Goal: Task Accomplishment & Management: Complete application form

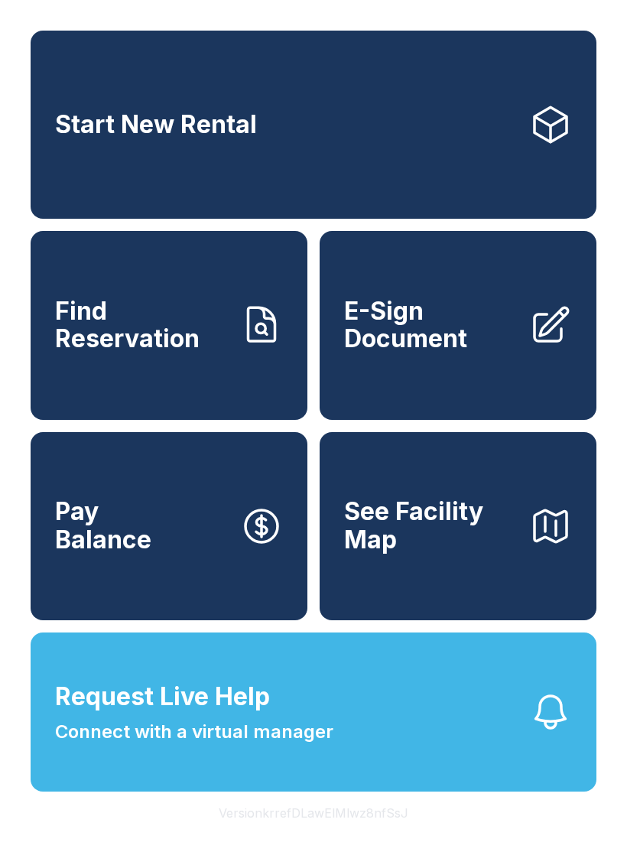
click at [301, 746] on span "Connect with a virtual manager" at bounding box center [194, 732] width 278 height 28
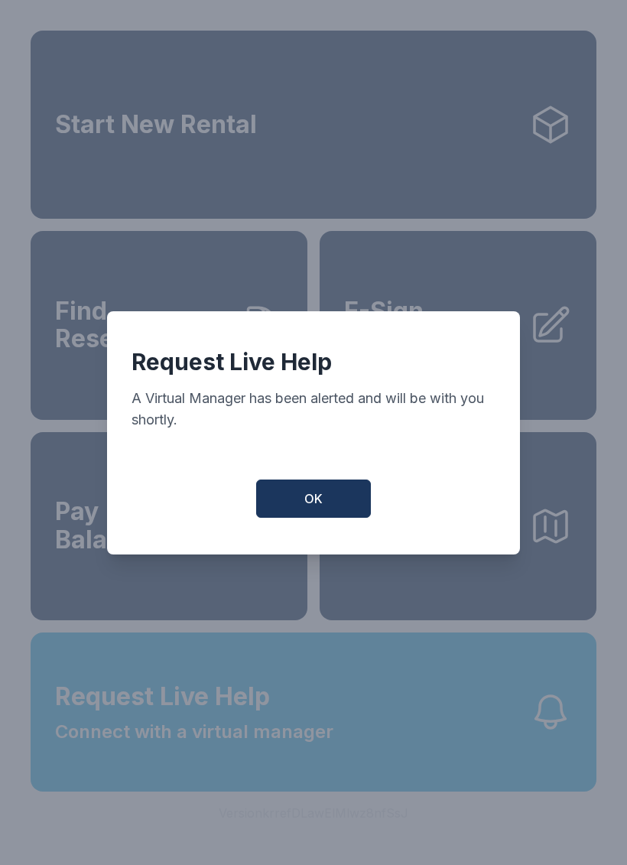
click at [323, 498] on button "OK" at bounding box center [313, 498] width 115 height 38
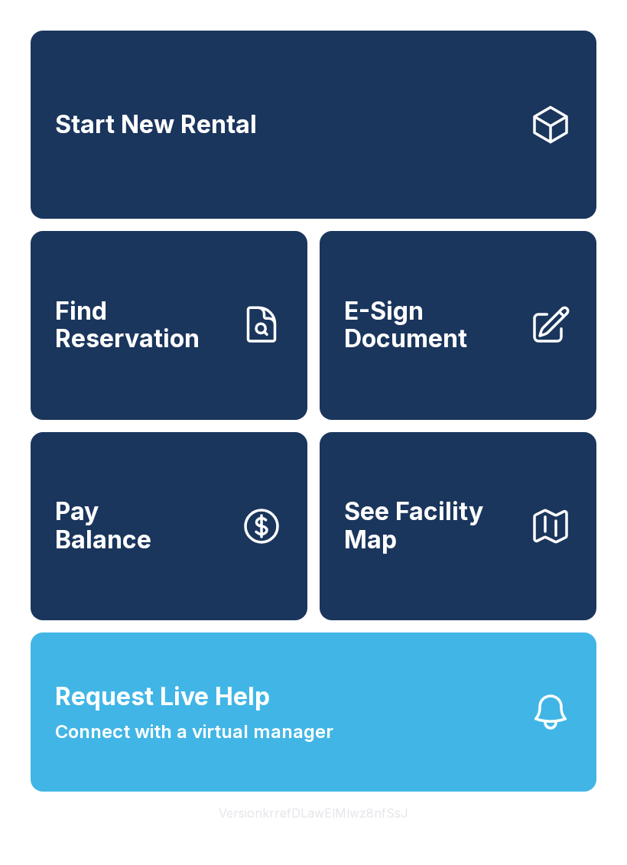
click at [166, 341] on span "Find Reservation" at bounding box center [141, 325] width 173 height 56
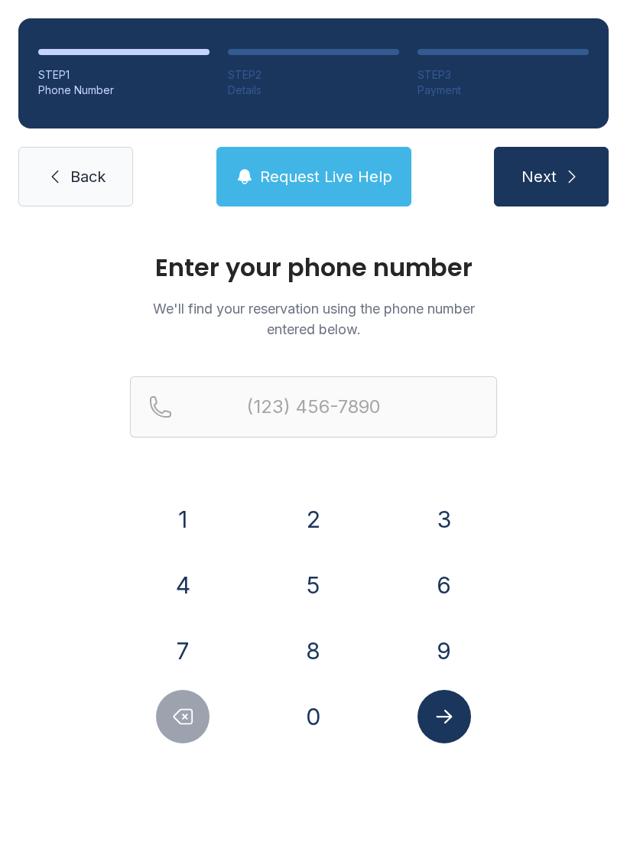
click at [189, 571] on button "4" at bounding box center [183, 585] width 54 height 54
click at [326, 715] on button "0" at bounding box center [314, 717] width 54 height 54
click at [187, 650] on button "7" at bounding box center [183, 651] width 54 height 54
click at [440, 638] on button "9" at bounding box center [445, 651] width 54 height 54
click at [316, 587] on button "5" at bounding box center [314, 585] width 54 height 54
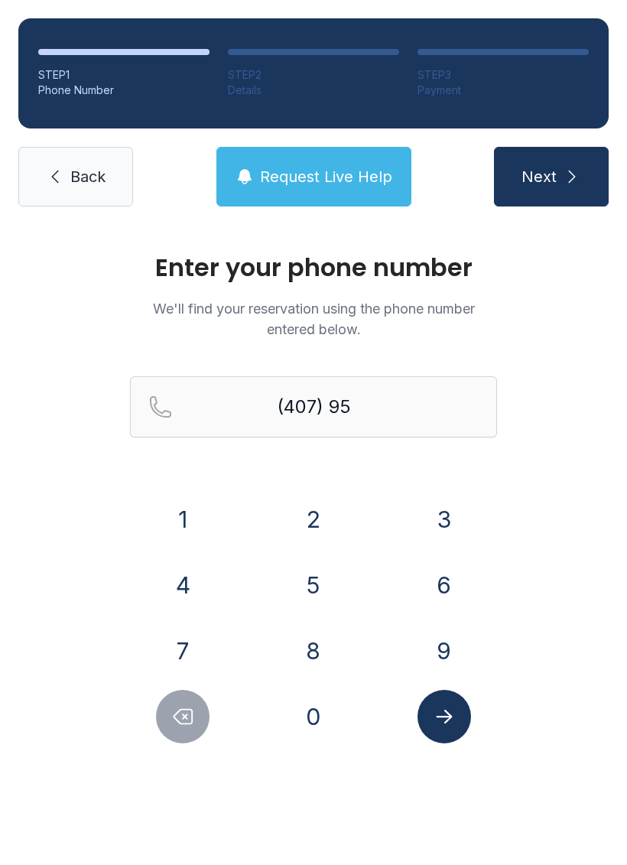
click at [317, 581] on button "5" at bounding box center [314, 585] width 54 height 54
click at [315, 633] on button "8" at bounding box center [314, 651] width 54 height 54
click at [429, 629] on button "9" at bounding box center [445, 651] width 54 height 54
click at [323, 505] on button "2" at bounding box center [314, 519] width 54 height 54
click at [310, 633] on button "8" at bounding box center [314, 651] width 54 height 54
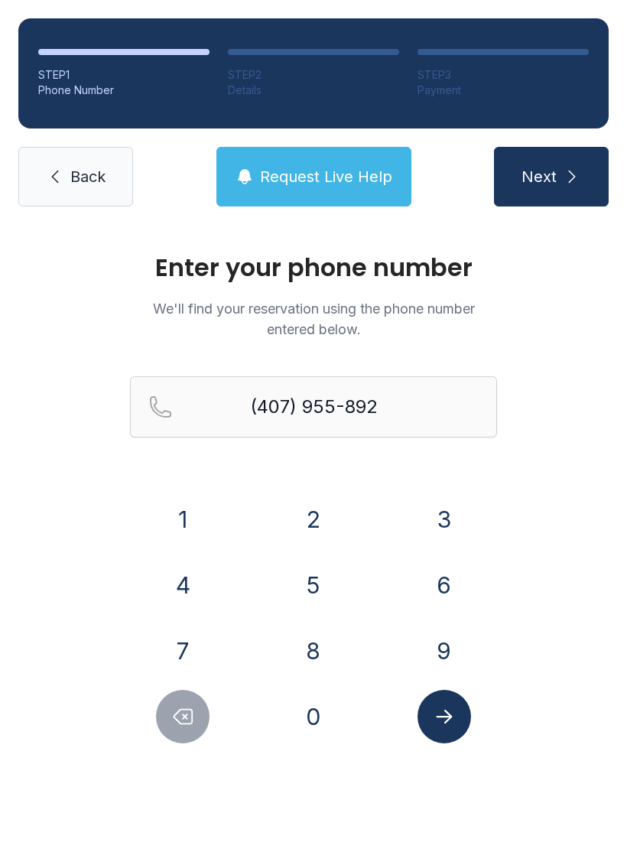
type input "[PHONE_NUMBER]"
click at [443, 719] on icon "Submit lookup form" at bounding box center [444, 716] width 23 height 23
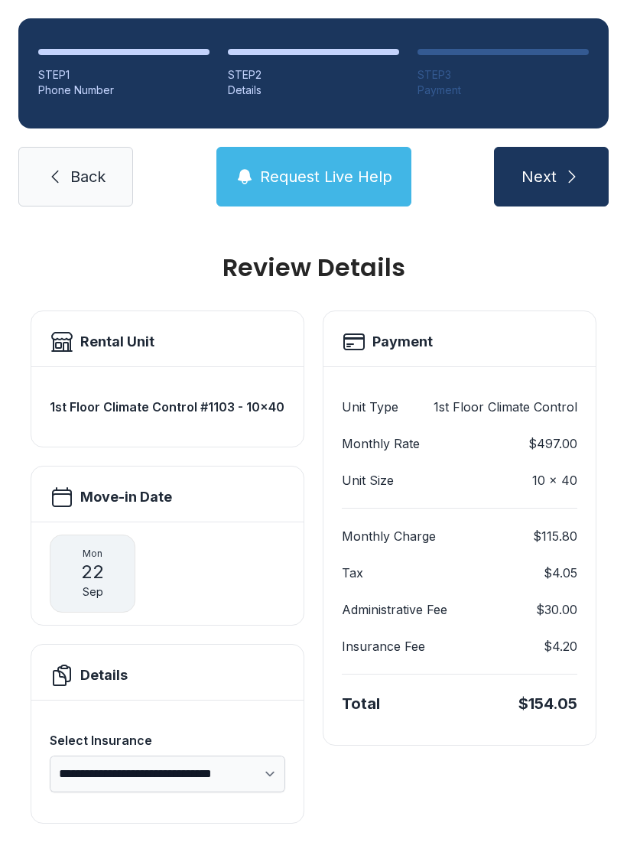
click at [565, 173] on icon "submit" at bounding box center [572, 176] width 18 height 18
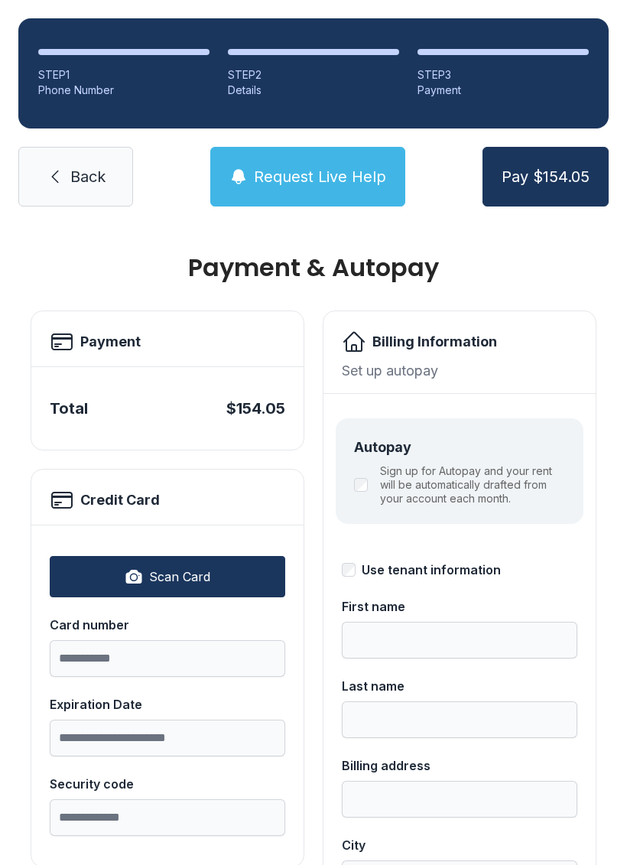
click at [216, 578] on button "Scan Card" at bounding box center [168, 576] width 236 height 41
click at [174, 631] on div "Card number" at bounding box center [168, 625] width 236 height 18
click at [174, 640] on input "Card number" at bounding box center [168, 658] width 236 height 37
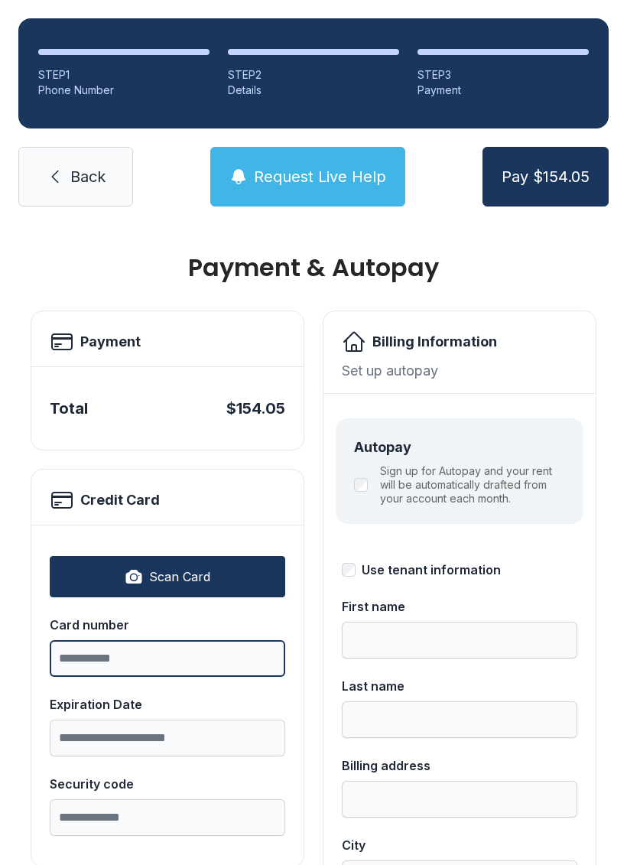
scroll to position [37, 0]
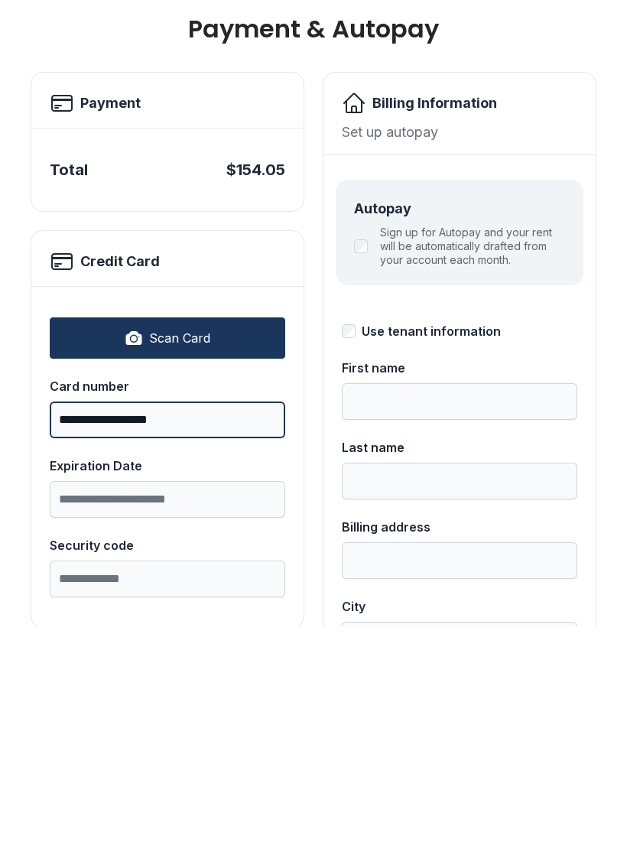
type input "**********"
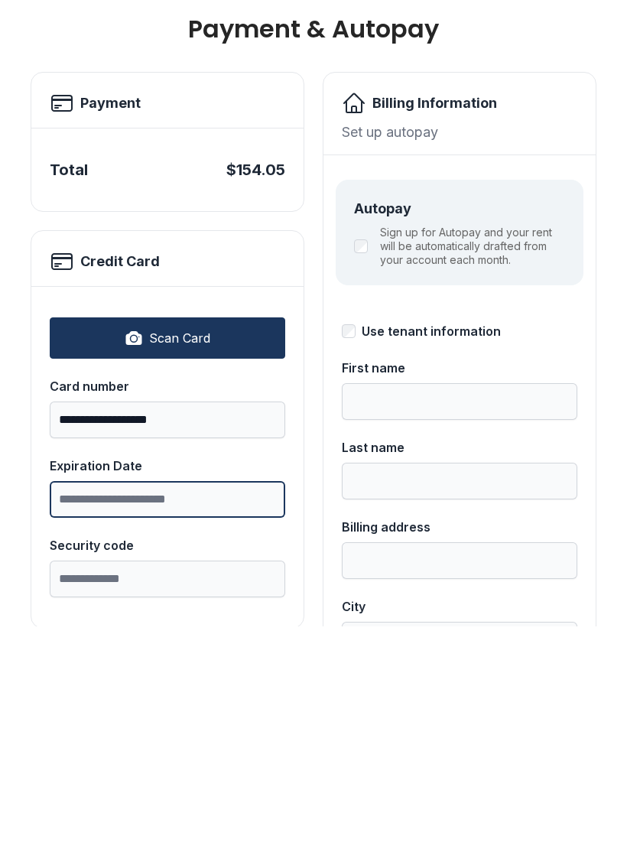
click at [127, 720] on input "Expiration Date" at bounding box center [168, 738] width 236 height 37
type input "*****"
click at [144, 799] on input "Security code" at bounding box center [168, 817] width 236 height 37
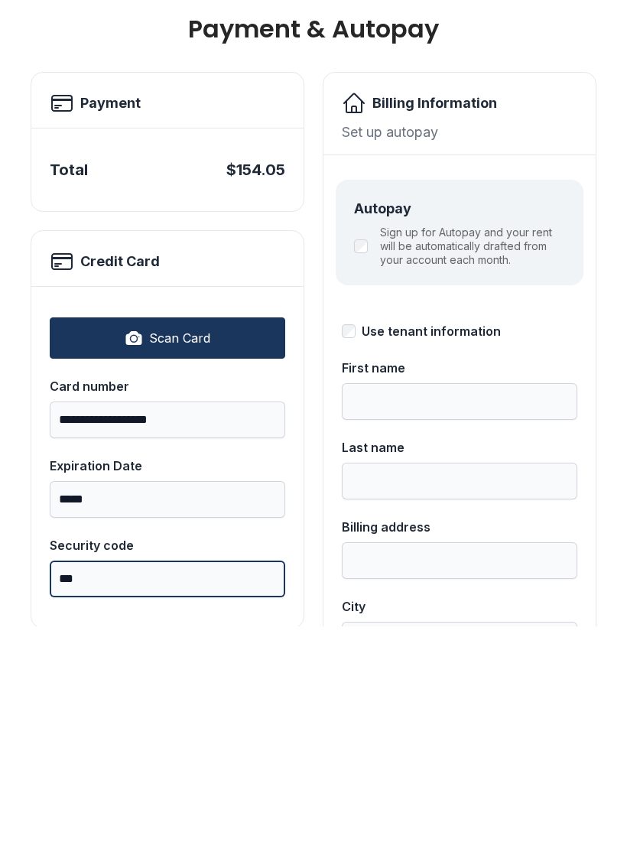
type input "***"
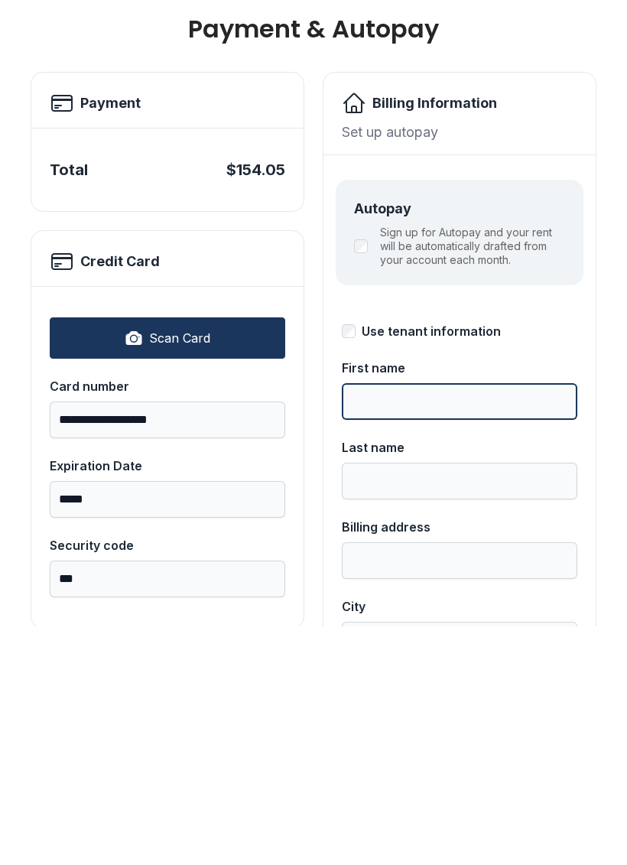
click at [438, 622] on input "First name" at bounding box center [460, 640] width 236 height 37
type input "*****"
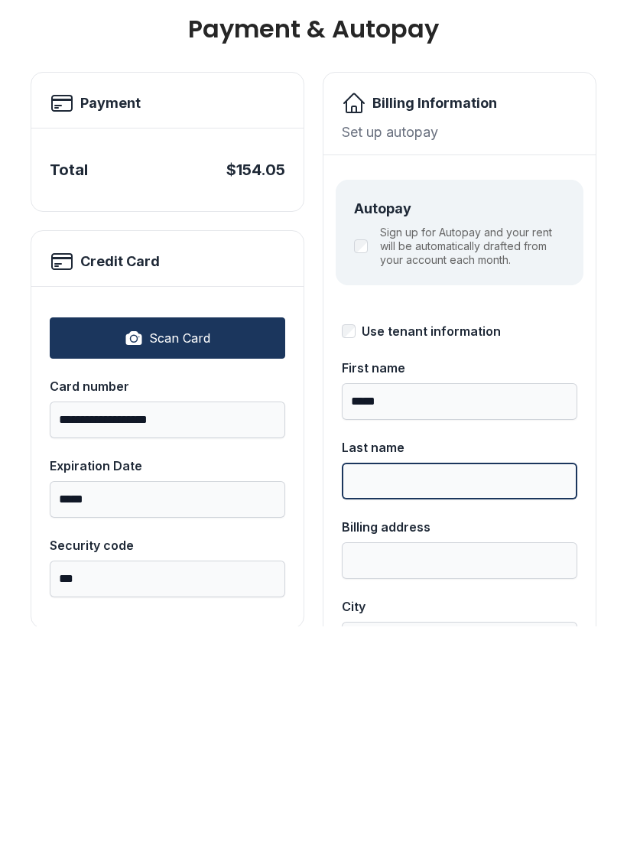
click at [469, 701] on input "Last name" at bounding box center [460, 719] width 236 height 37
type input "******"
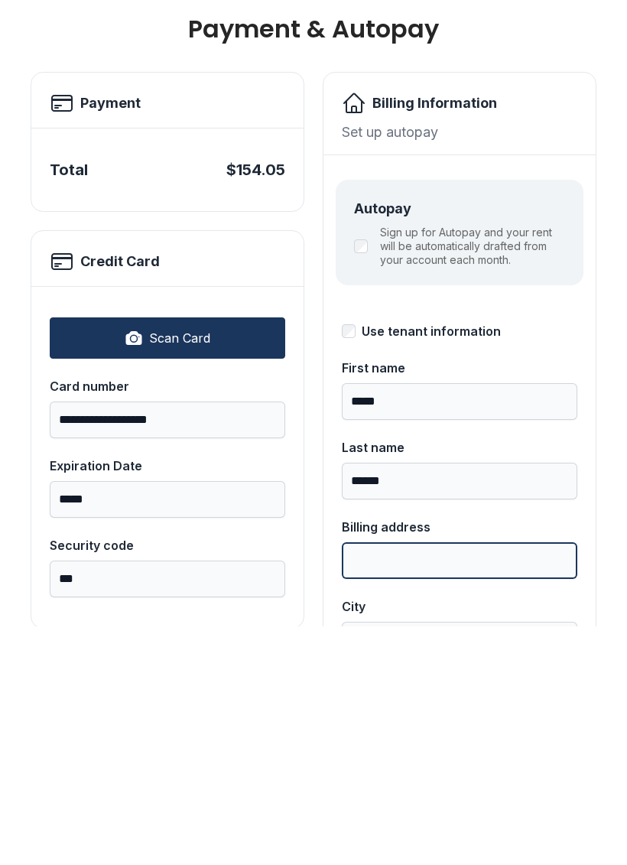
click at [417, 781] on input "Billing address" at bounding box center [460, 799] width 236 height 37
type input "**********"
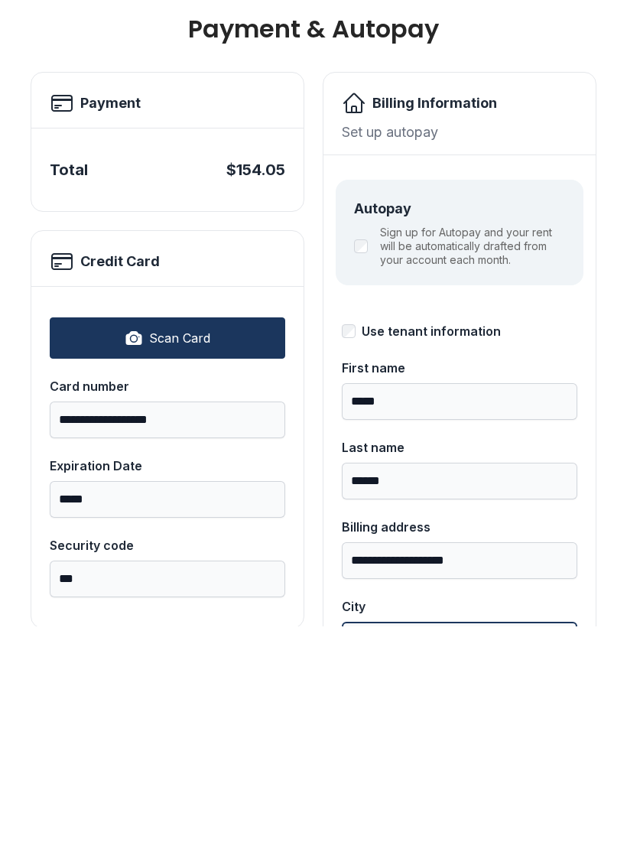
click at [437, 860] on input "City" at bounding box center [460, 878] width 236 height 37
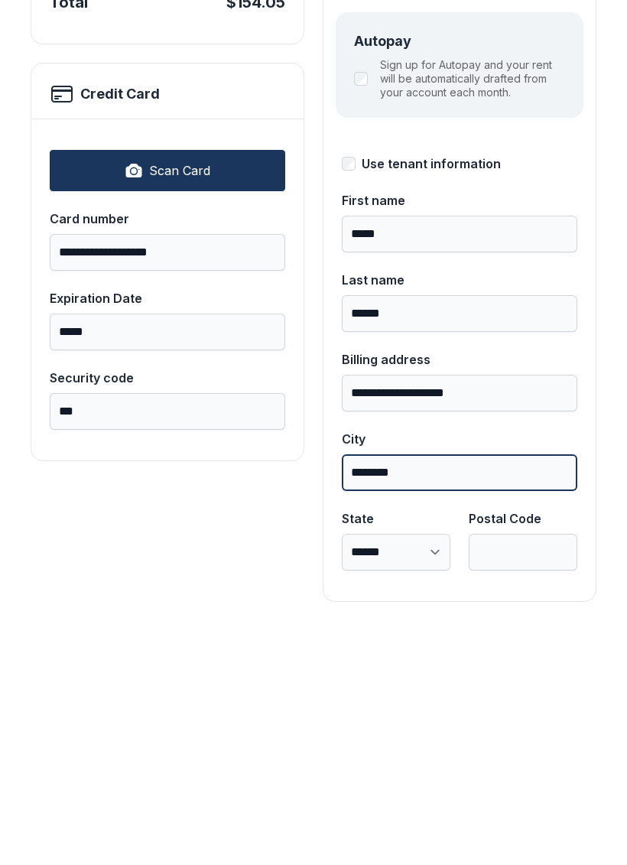
scroll to position [167, 0]
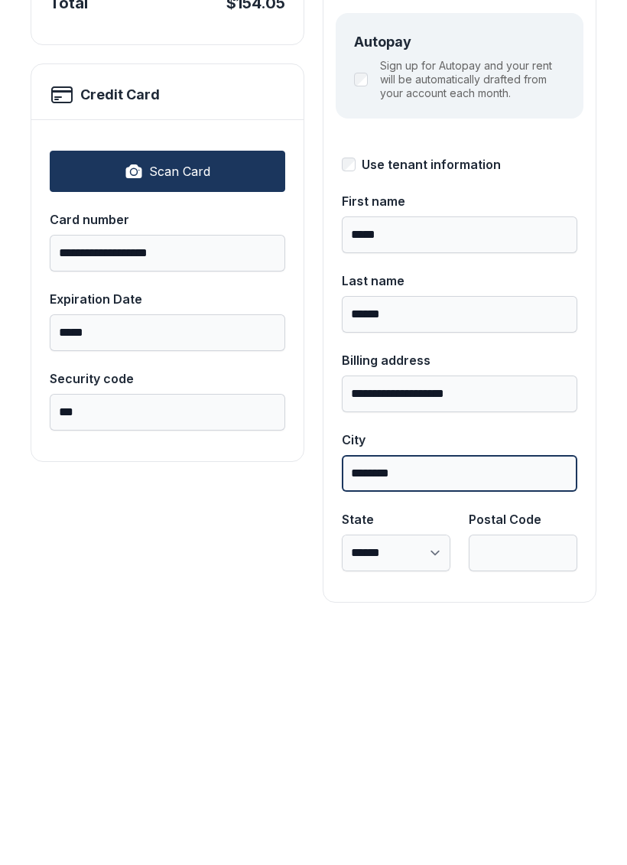
type input "********"
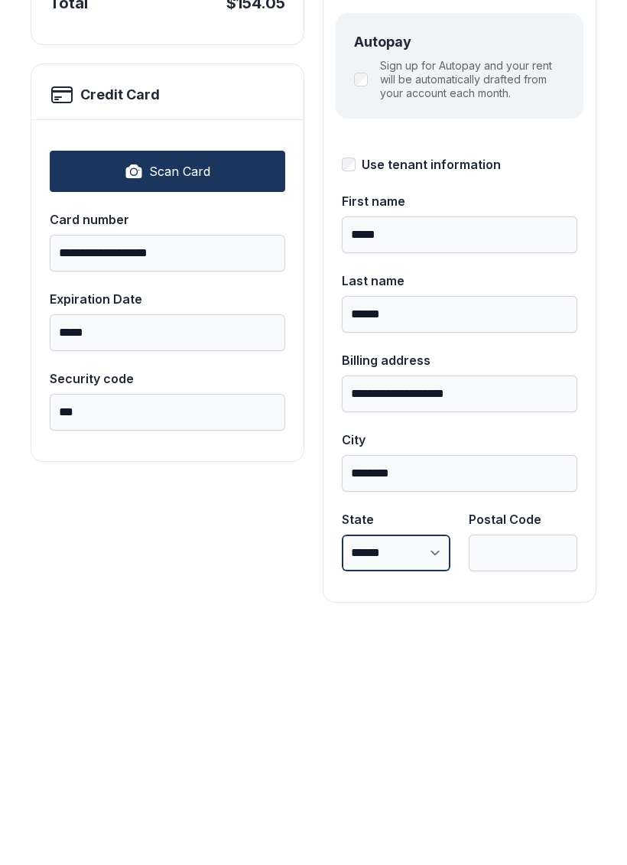
click at [418, 773] on select "**********" at bounding box center [396, 791] width 109 height 37
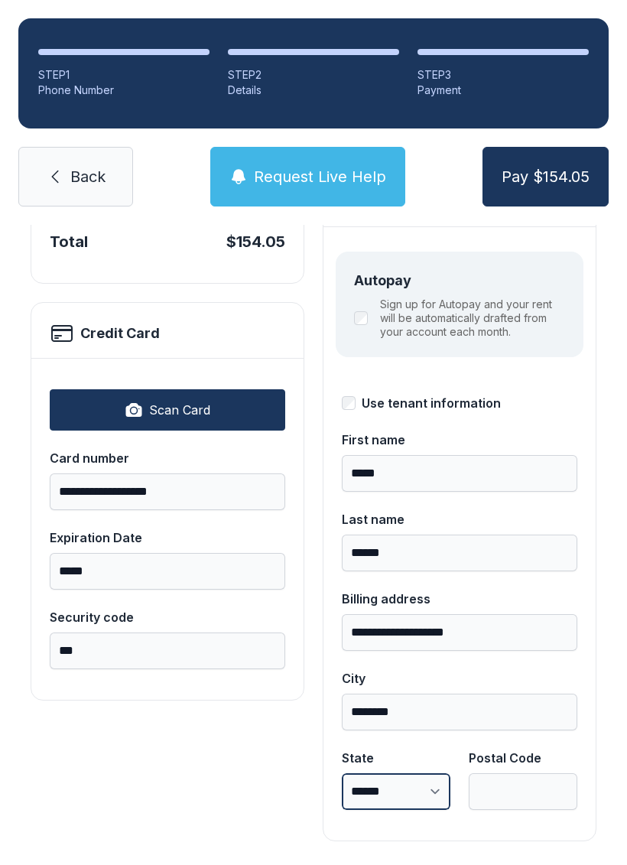
select select "**"
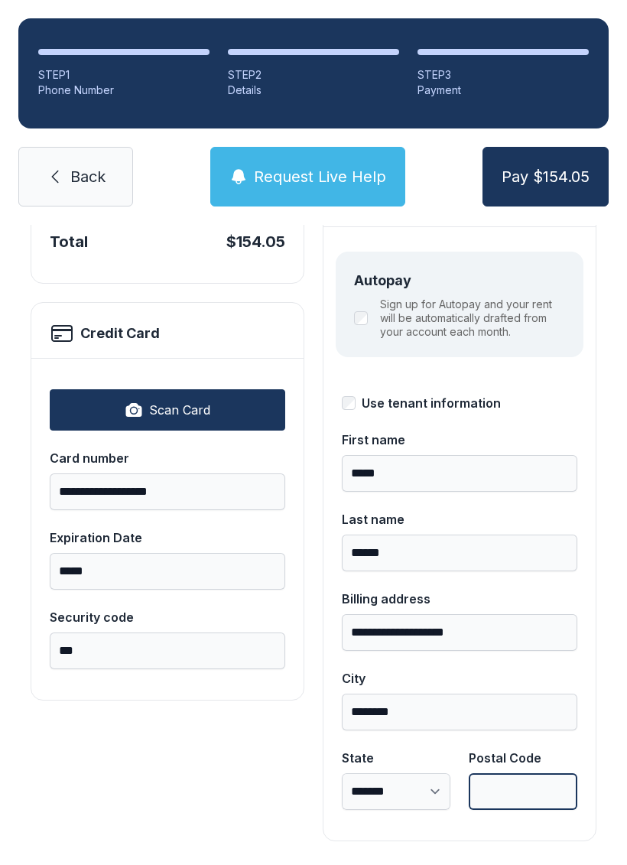
click at [534, 773] on input "Postal Code" at bounding box center [523, 791] width 109 height 37
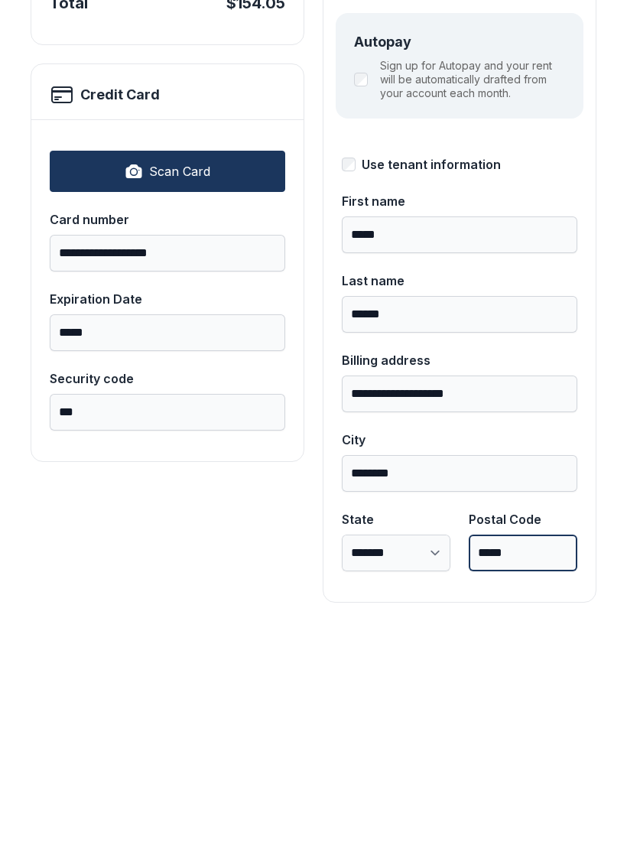
type input "*****"
click at [545, 147] on button "Pay $154.05" at bounding box center [546, 177] width 126 height 60
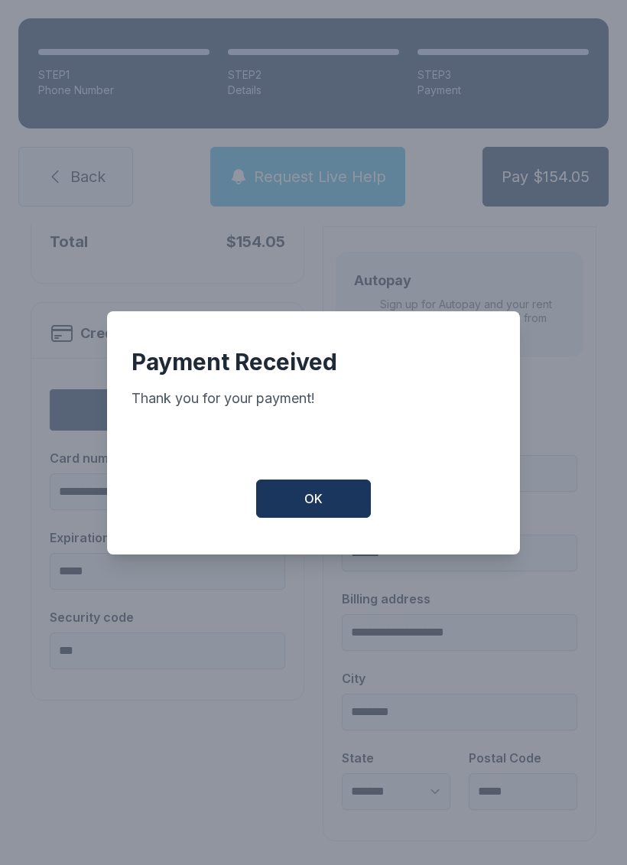
click at [325, 497] on button "OK" at bounding box center [313, 498] width 115 height 38
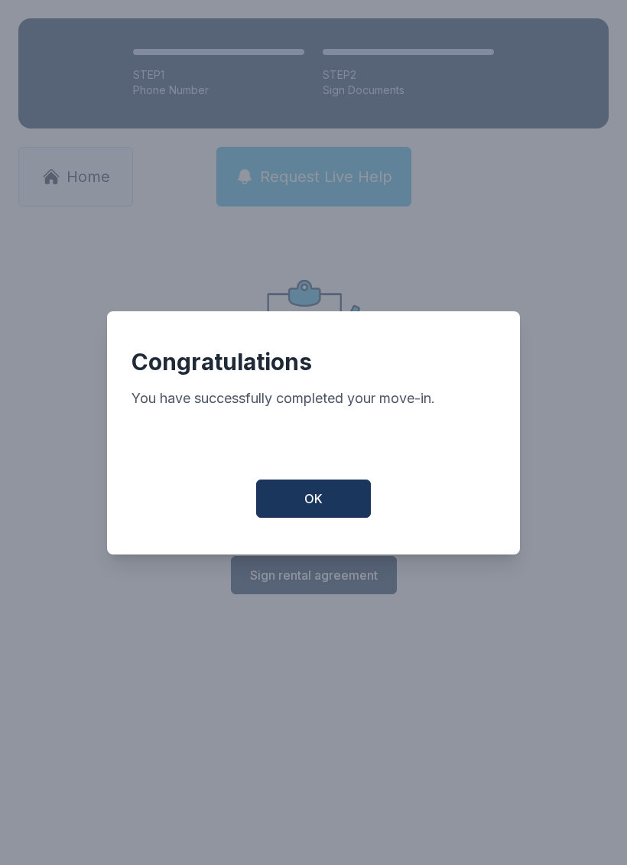
click at [343, 503] on button "OK" at bounding box center [313, 498] width 115 height 38
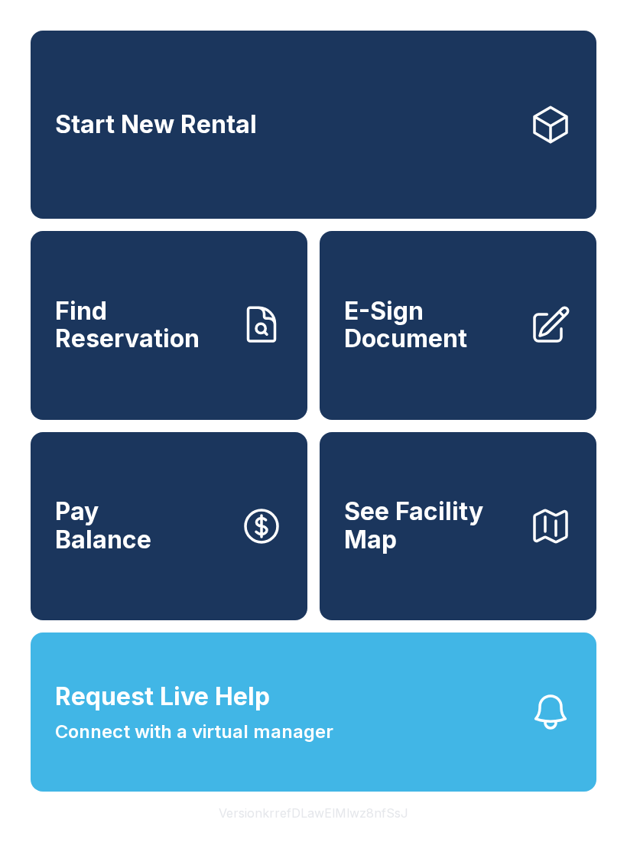
click at [471, 336] on span "E-Sign Document" at bounding box center [430, 325] width 173 height 56
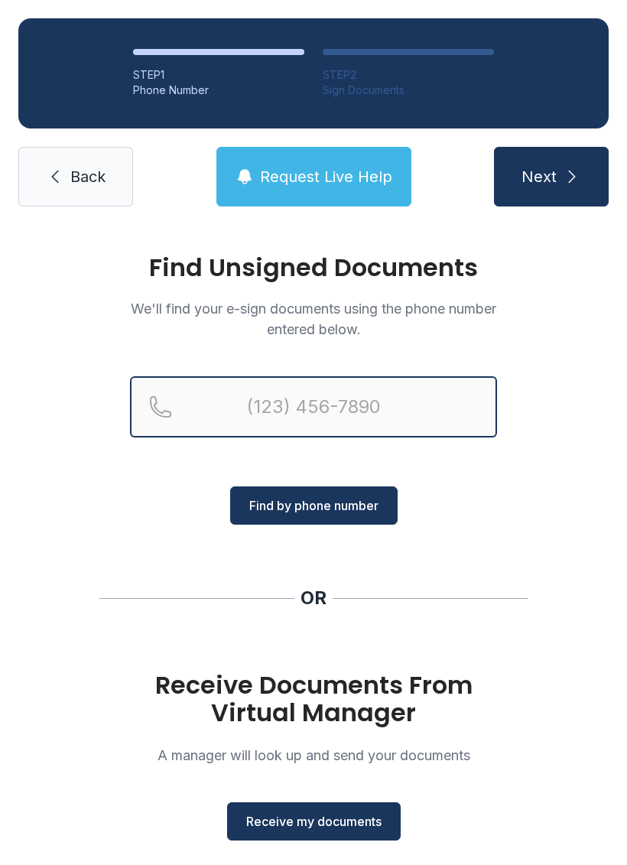
click at [242, 396] on input "Reservation phone number" at bounding box center [313, 406] width 367 height 61
type input "("
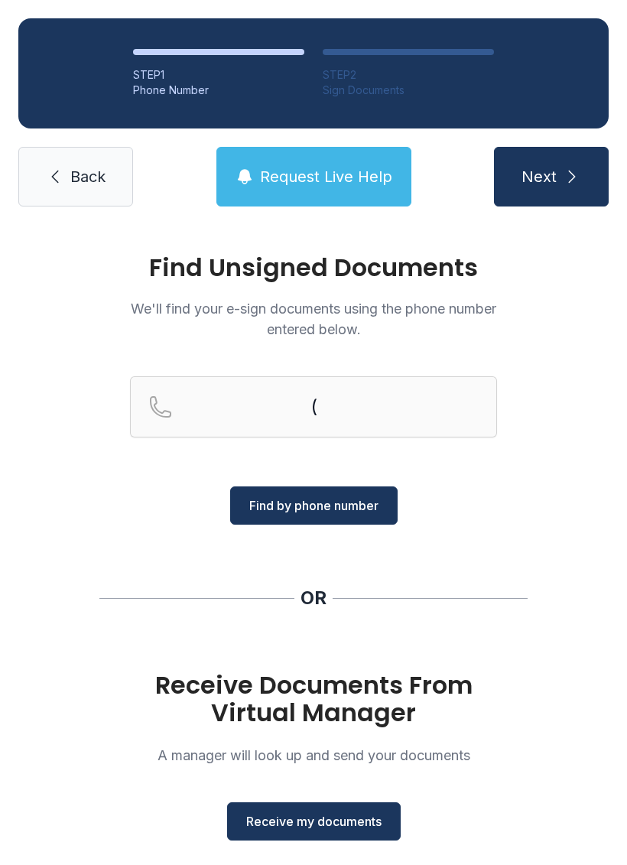
click at [69, 168] on link "Back" at bounding box center [75, 177] width 115 height 60
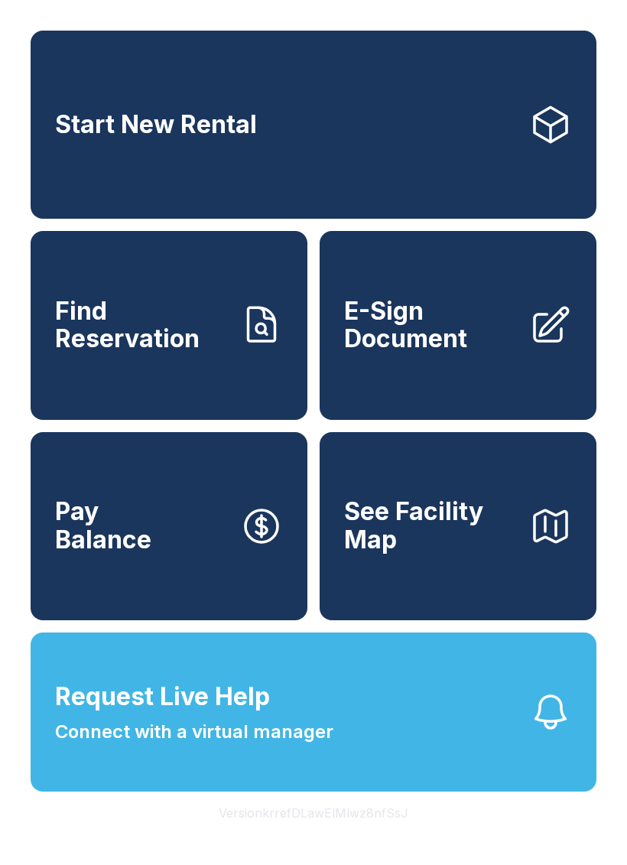
click at [427, 353] on span "E-Sign Document" at bounding box center [430, 325] width 173 height 56
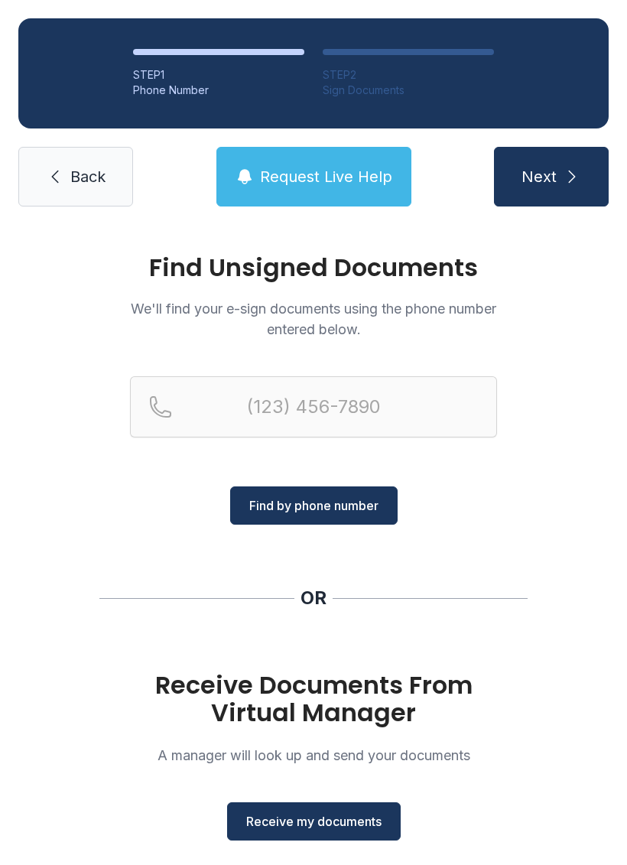
click at [304, 834] on button "Receive my documents" at bounding box center [314, 821] width 174 height 38
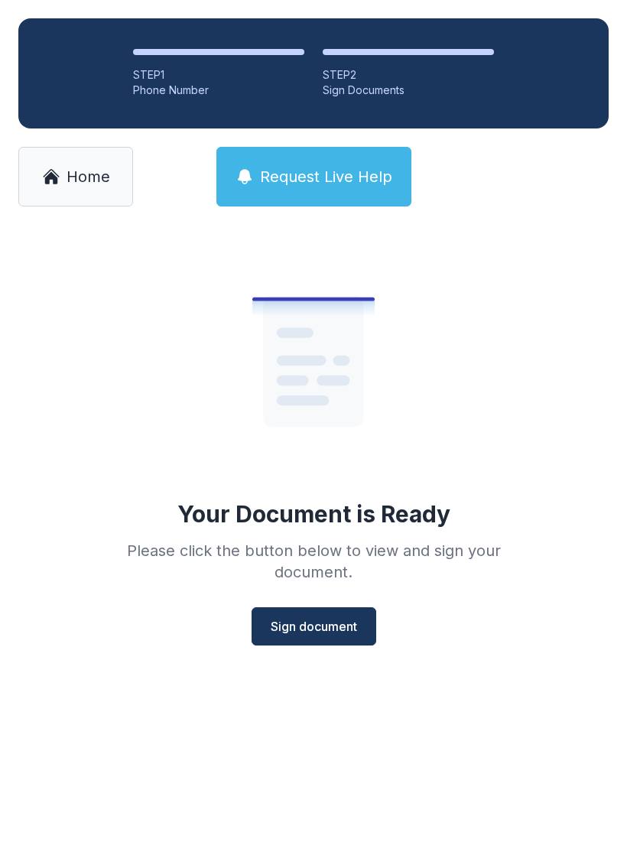
click at [317, 626] on span "Sign document" at bounding box center [314, 626] width 86 height 18
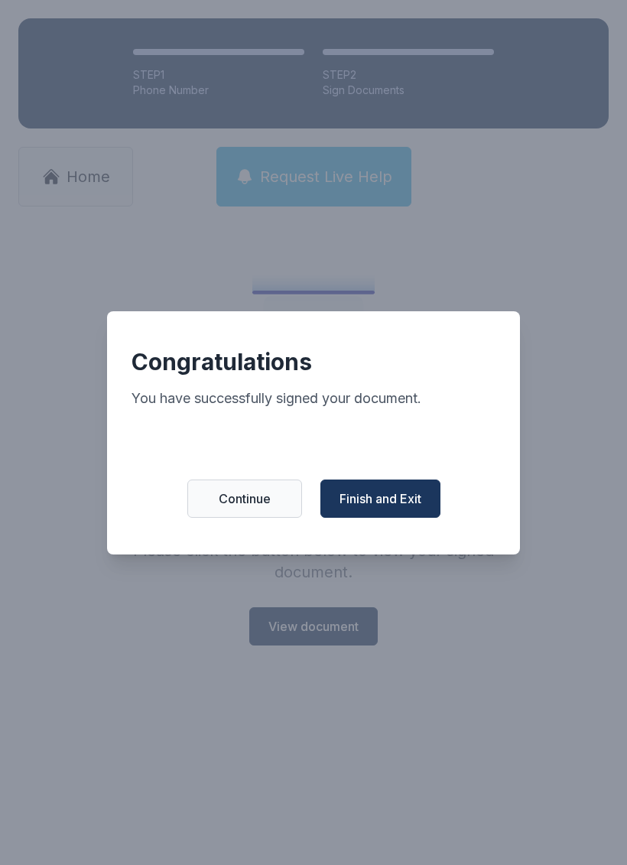
click at [394, 505] on span "Finish and Exit" at bounding box center [381, 498] width 82 height 18
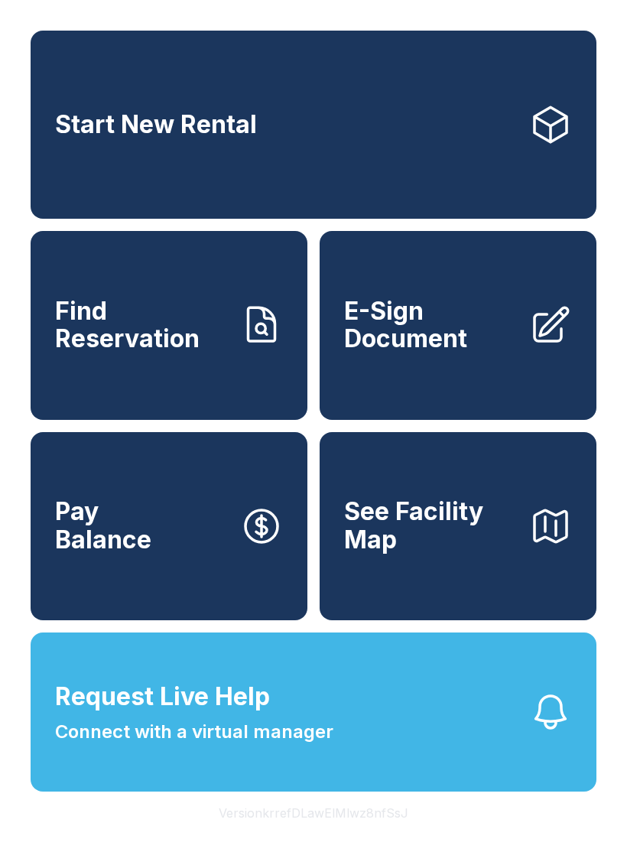
click at [464, 339] on span "E-Sign Document" at bounding box center [430, 325] width 173 height 56
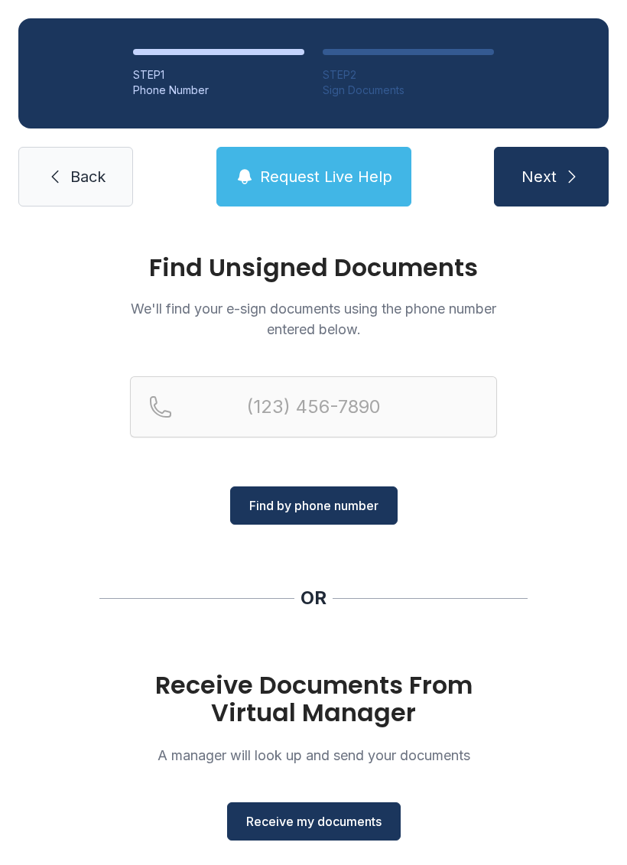
click at [294, 818] on span "Receive my documents" at bounding box center [313, 821] width 135 height 18
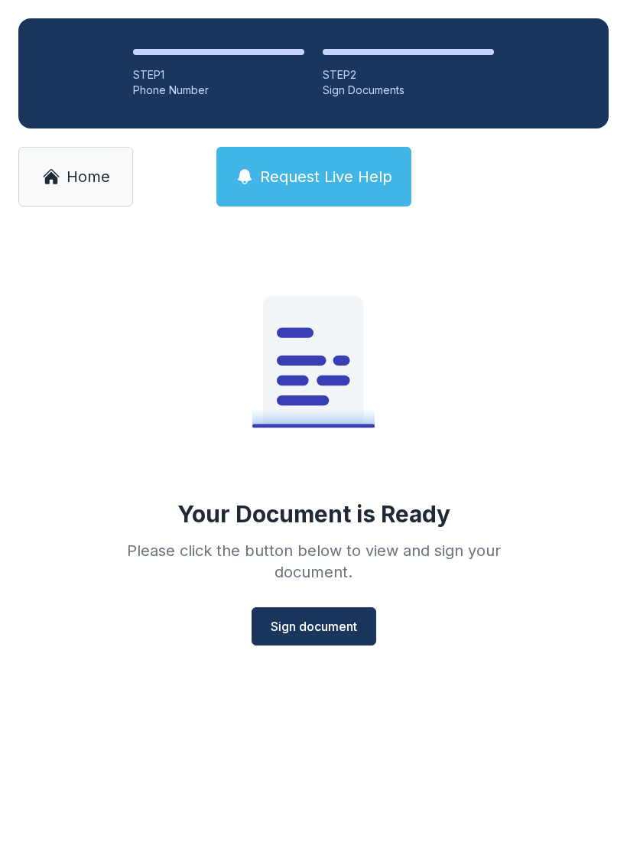
click at [306, 641] on button "Sign document" at bounding box center [314, 626] width 125 height 38
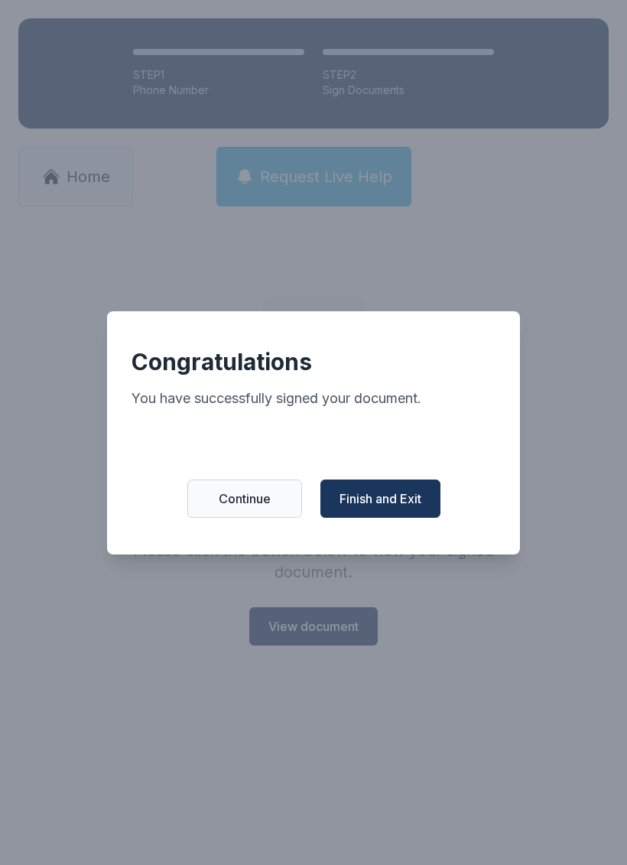
click at [389, 502] on span "Finish and Exit" at bounding box center [381, 498] width 82 height 18
